Goal: Navigation & Orientation: Find specific page/section

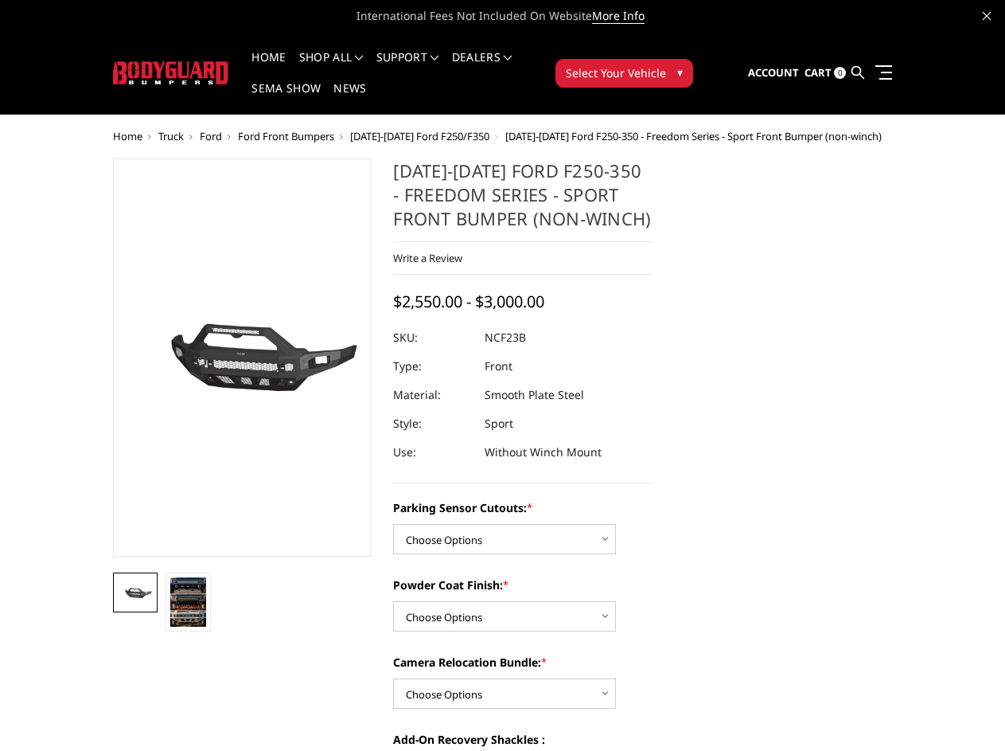
click at [502, 380] on dd "Smooth Plate Steel" at bounding box center [534, 394] width 99 height 29
click at [429, 57] on li "Support FAQ Install Instructions Shipping Warranty Terms & Conditions Cancellat…" at bounding box center [408, 67] width 76 height 31
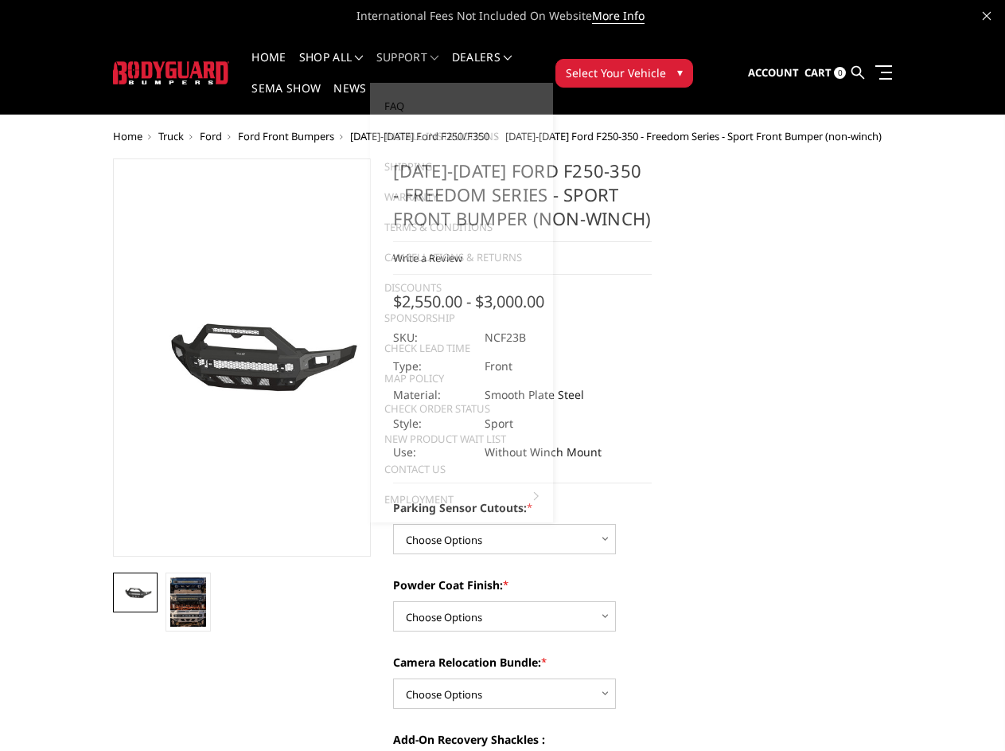
click at [428, 67] on li "Support FAQ Install Instructions Shipping Warranty Terms & Conditions Cancellat…" at bounding box center [408, 67] width 76 height 31
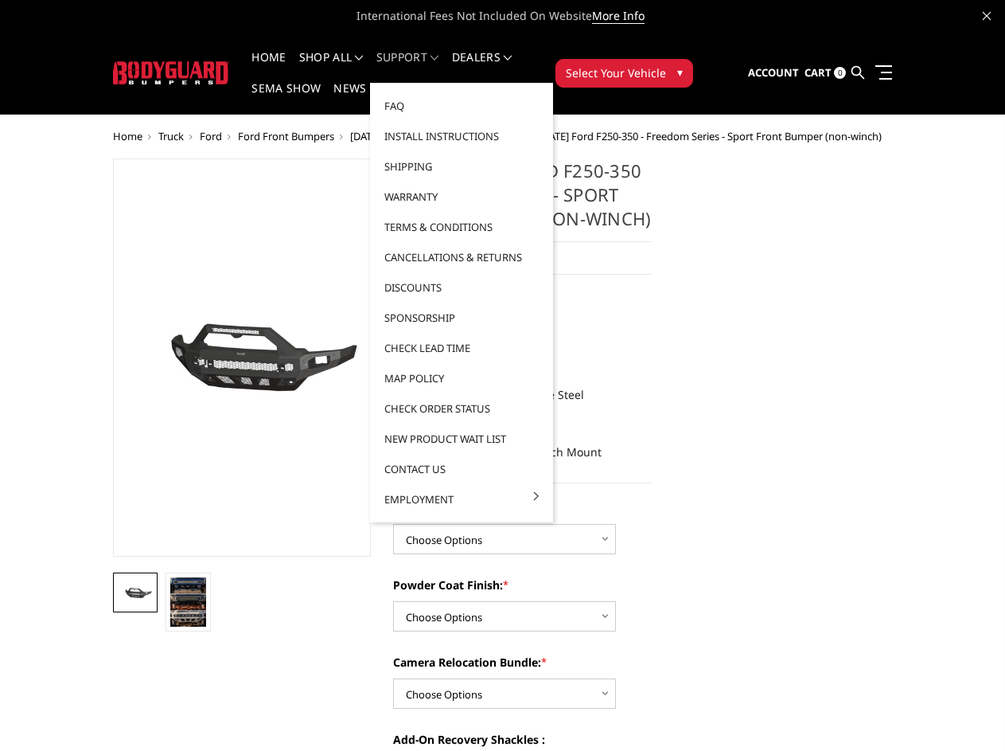
click at [666, 64] on span "Select Your Vehicle" at bounding box center [616, 72] width 100 height 17
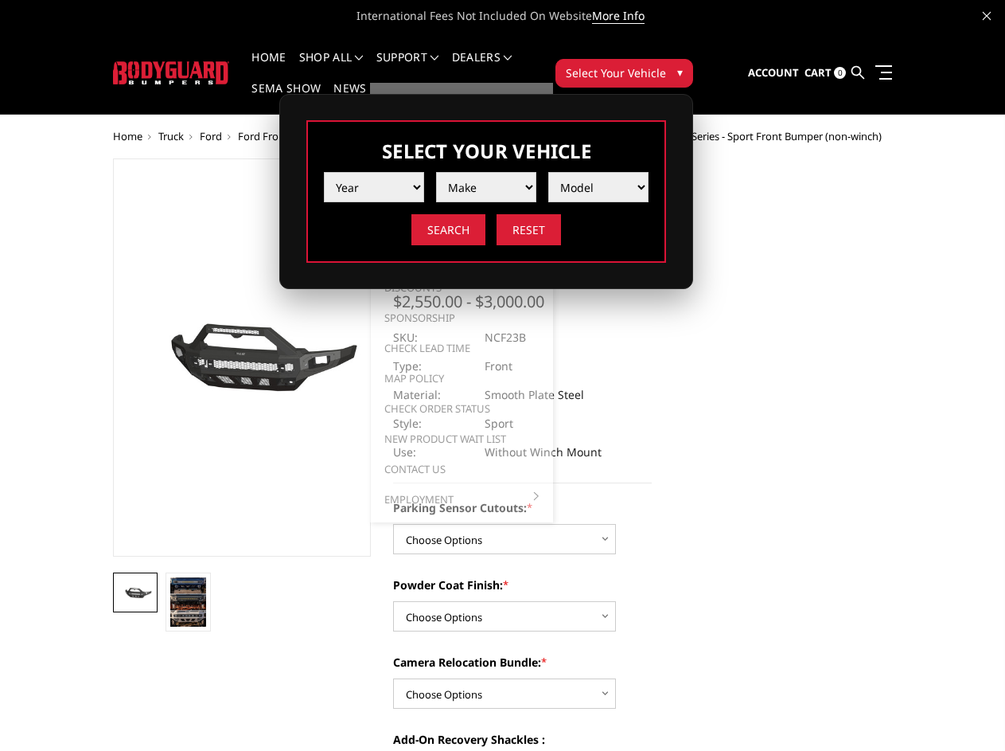
click at [666, 64] on span "Select Your Vehicle" at bounding box center [616, 72] width 100 height 17
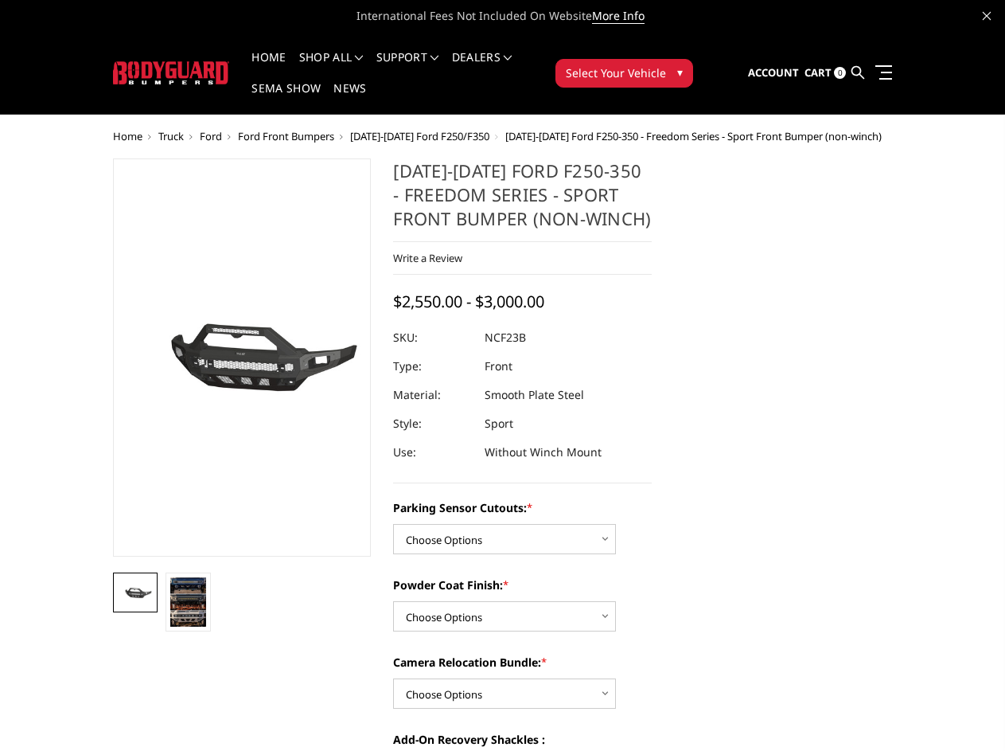
click at [382, 439] on section "[DATE]-[DATE] Ford F250-350 - Freedom Series - Sport Front Bumper (non-winch) W…" at bounding box center [522, 727] width 281 height 1139
